Goal: Navigation & Orientation: Find specific page/section

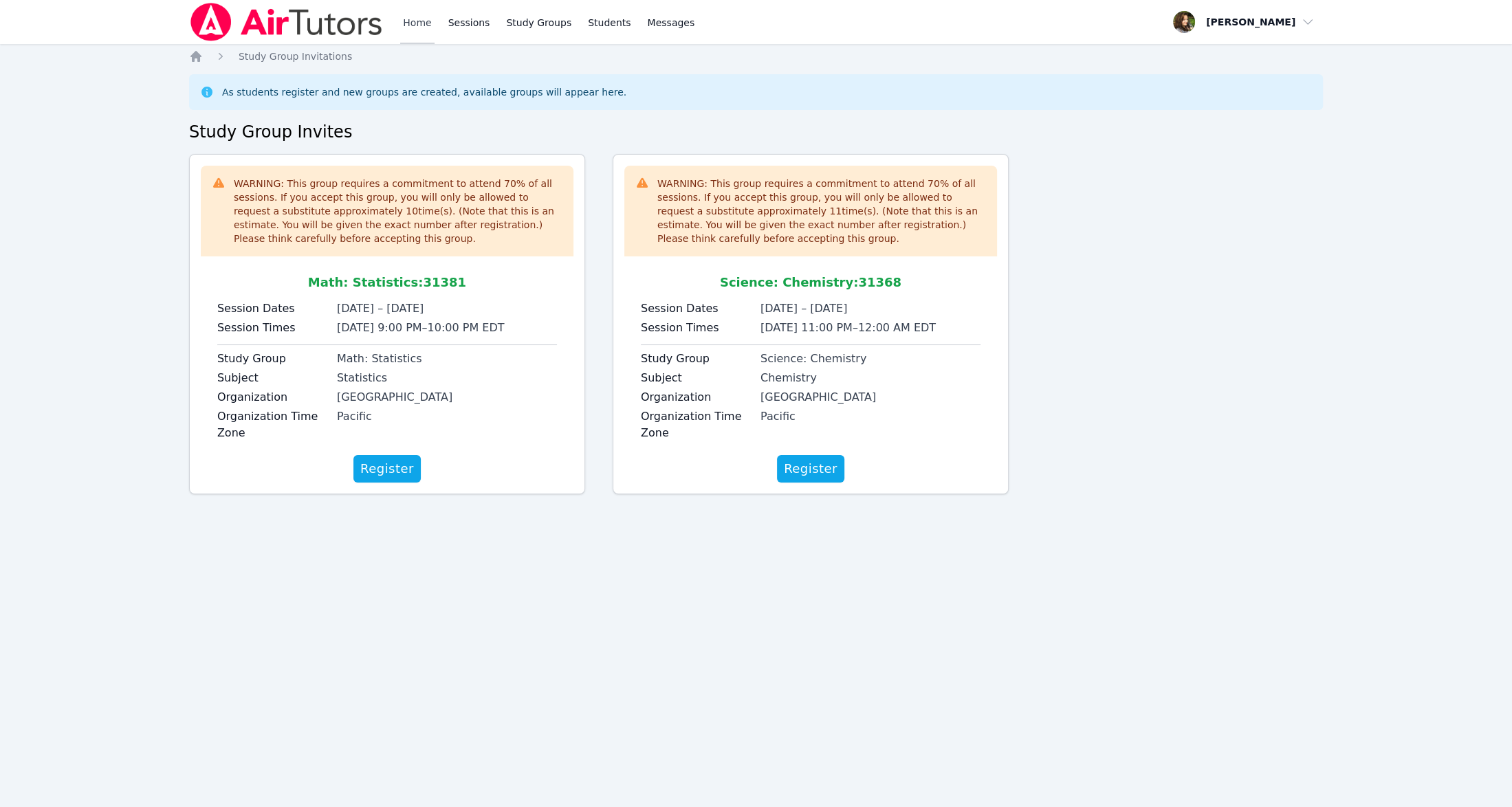
click at [425, 17] on link "Home" at bounding box center [416, 22] width 33 height 44
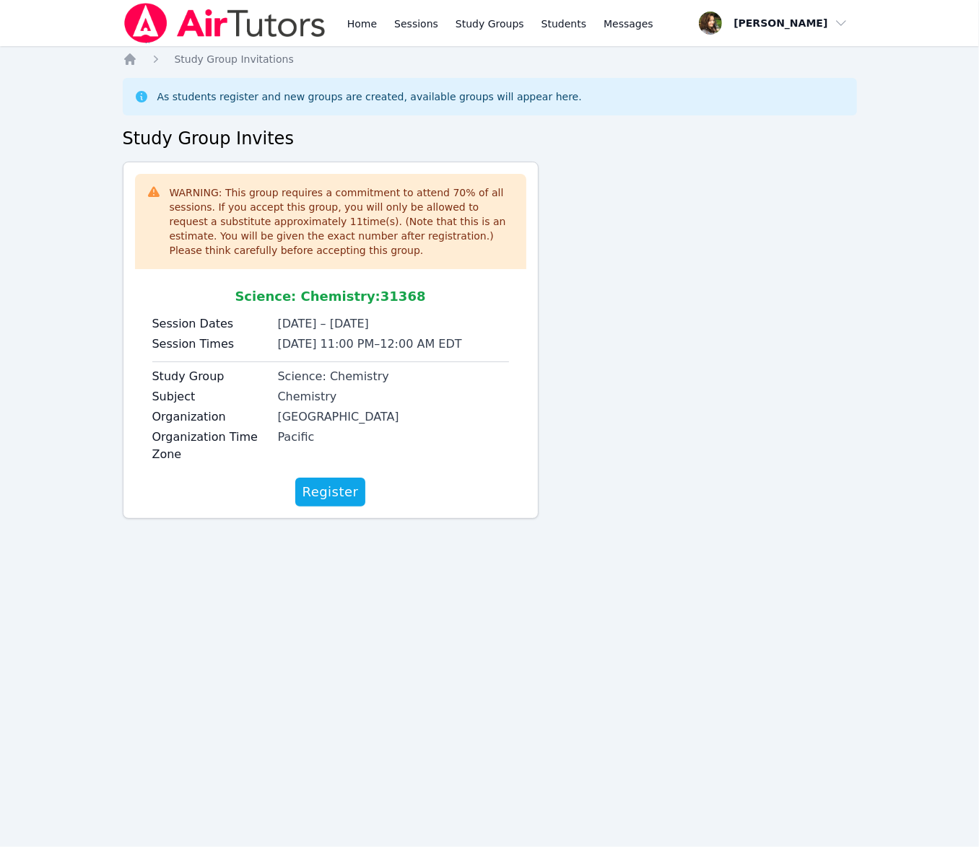
click at [292, 35] on img at bounding box center [225, 23] width 204 height 40
click at [350, 30] on link "Home" at bounding box center [361, 23] width 35 height 46
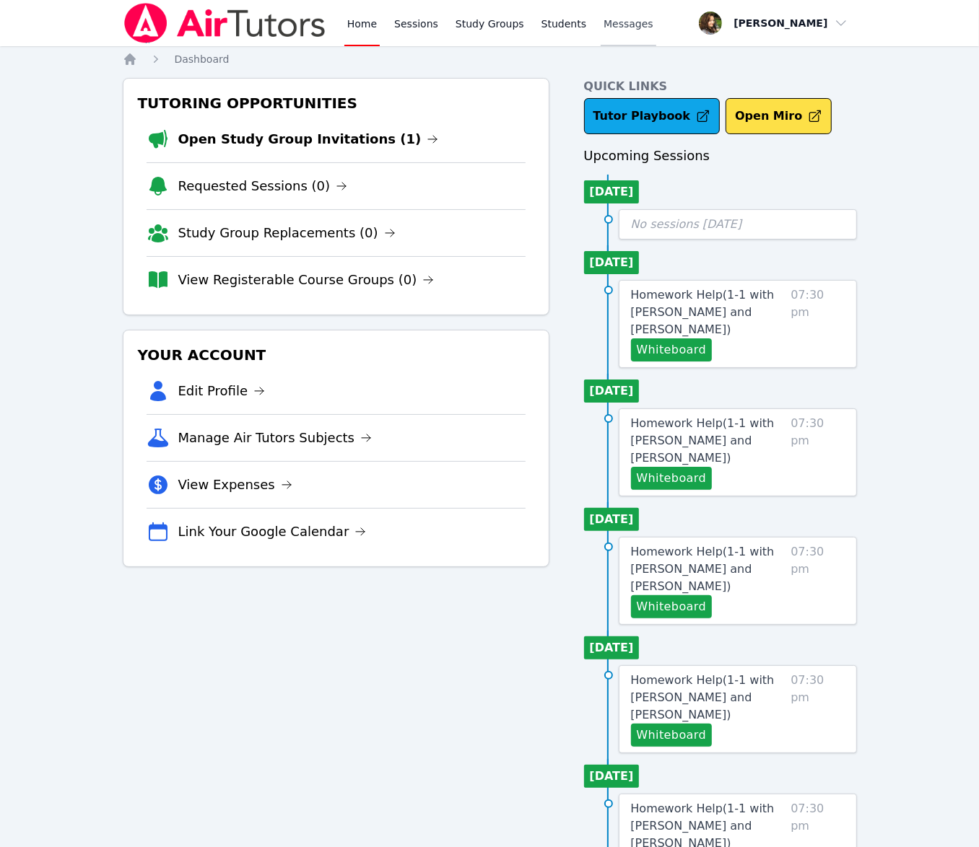
click at [613, 19] on span "Messages" at bounding box center [628, 24] width 50 height 14
